Goal: Navigation & Orientation: Find specific page/section

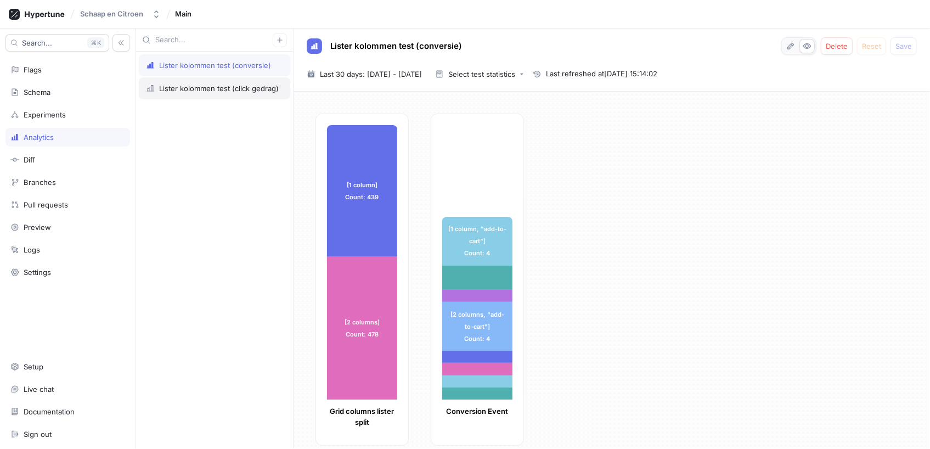
click at [198, 89] on div "Lister kolommen test (click gedrag)" at bounding box center [219, 88] width 120 height 9
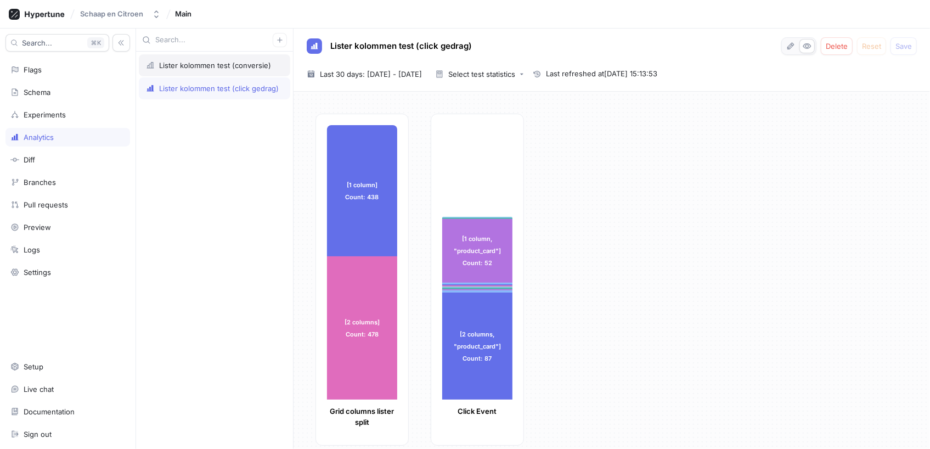
click at [206, 64] on div "Lister kolommen test (conversie)" at bounding box center [215, 65] width 112 height 9
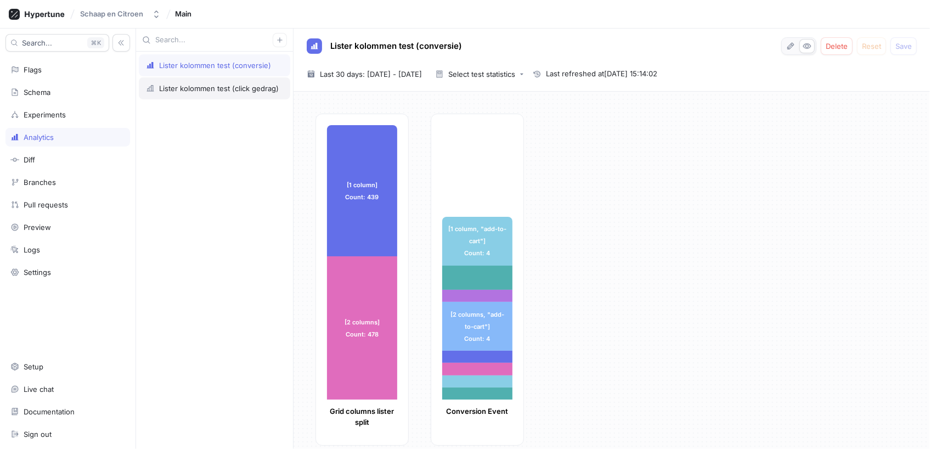
click at [220, 87] on div "Lister kolommen test (click gedrag)" at bounding box center [219, 88] width 120 height 9
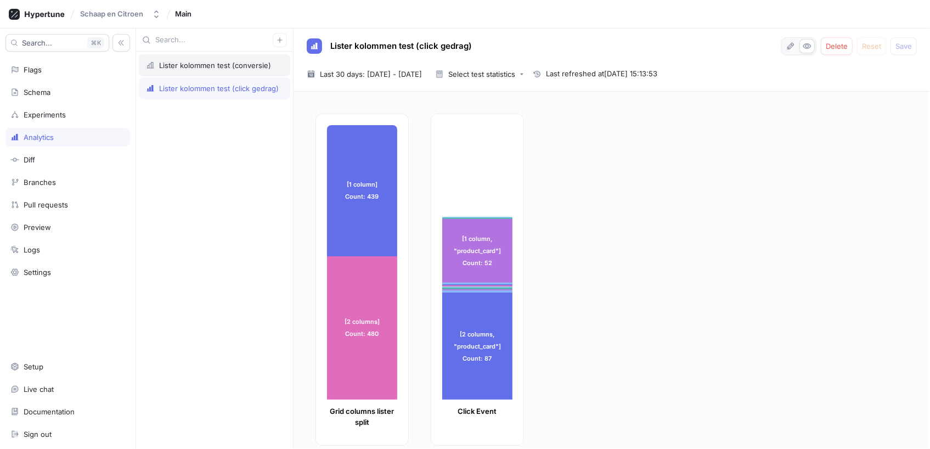
click at [189, 70] on div "Lister kolommen test (conversie)" at bounding box center [214, 65] width 151 height 22
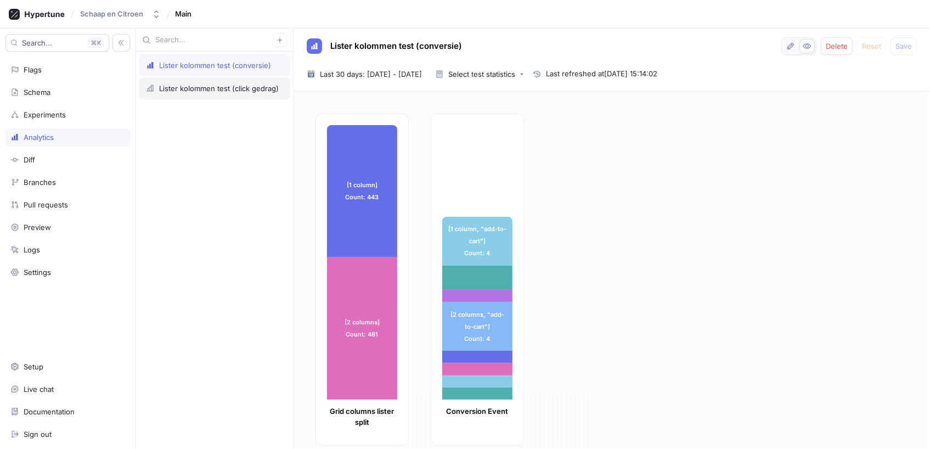
click at [209, 87] on div "Lister kolommen test (click gedrag)" at bounding box center [219, 88] width 120 height 9
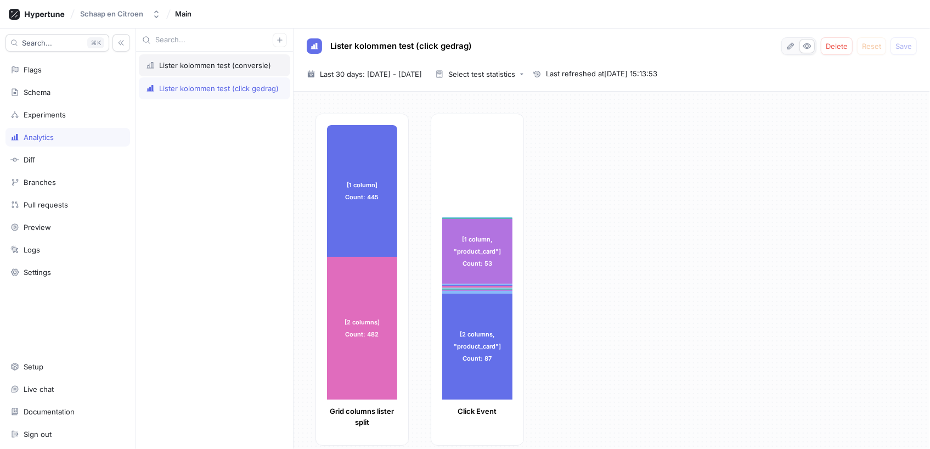
click at [191, 64] on div "Lister kolommen test (conversie)" at bounding box center [215, 65] width 112 height 9
